Goal: Download file/media

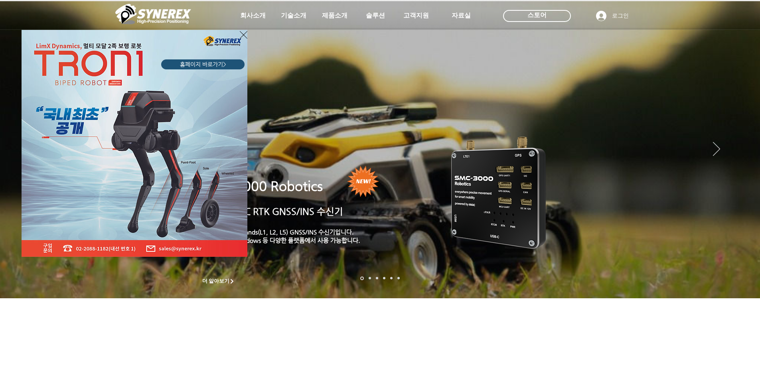
click at [332, 17] on div "LimX Dinamics" at bounding box center [380, 190] width 760 height 380
click at [243, 35] on icon "사이트로 돌아가기" at bounding box center [244, 35] width 8 height 8
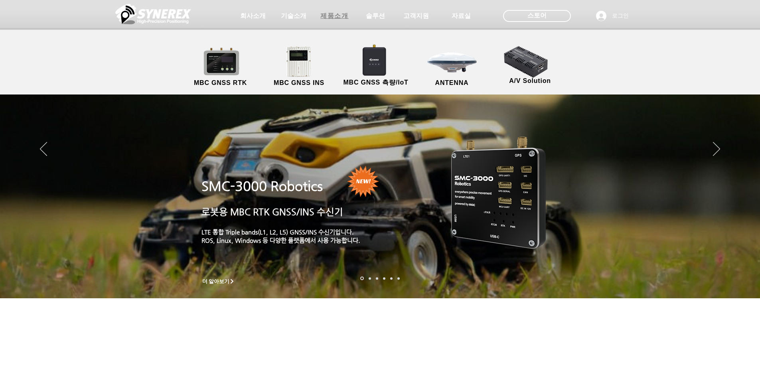
click at [326, 15] on span "제품소개" at bounding box center [335, 16] width 28 height 8
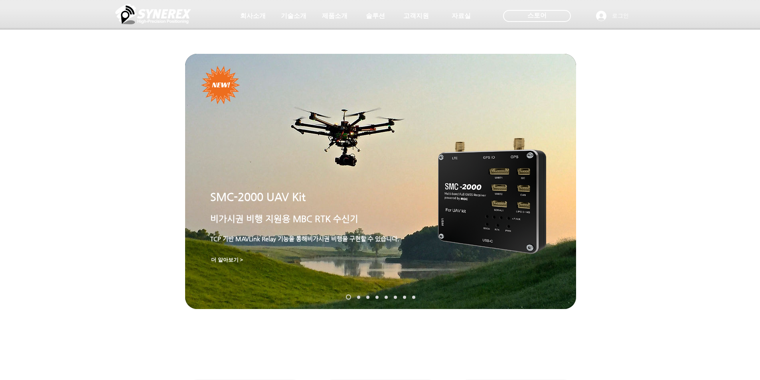
click at [430, 228] on p "​" at bounding box center [323, 230] width 226 height 9
click at [479, 218] on img "슬라이드쇼" at bounding box center [492, 196] width 108 height 116
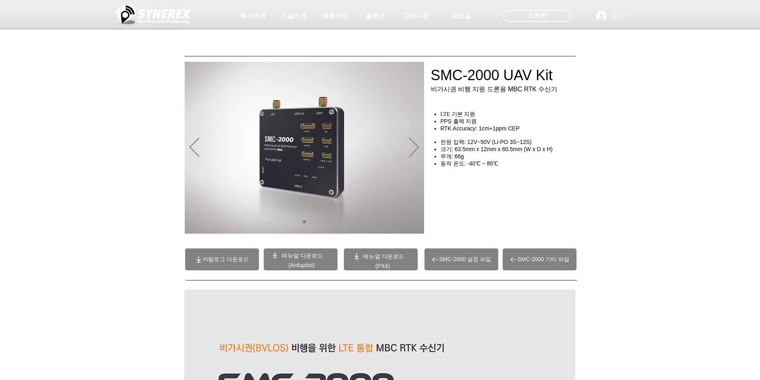
click at [358, 256] on p "메뉴얼 다운로드" at bounding box center [384, 256] width 54 height 7
click at [381, 265] on span "(PX4)" at bounding box center [383, 266] width 15 height 6
click at [301, 263] on span "(Ardupilot)" at bounding box center [302, 265] width 26 height 6
click at [293, 261] on span at bounding box center [301, 260] width 74 height 22
